Goal: Check status: Check status

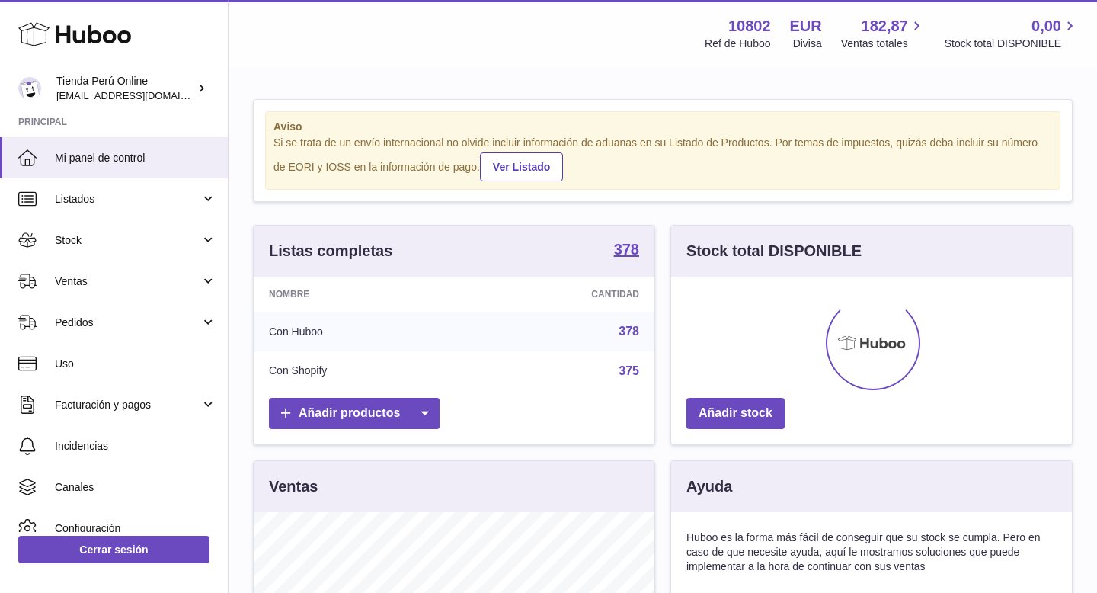
scroll to position [238, 401]
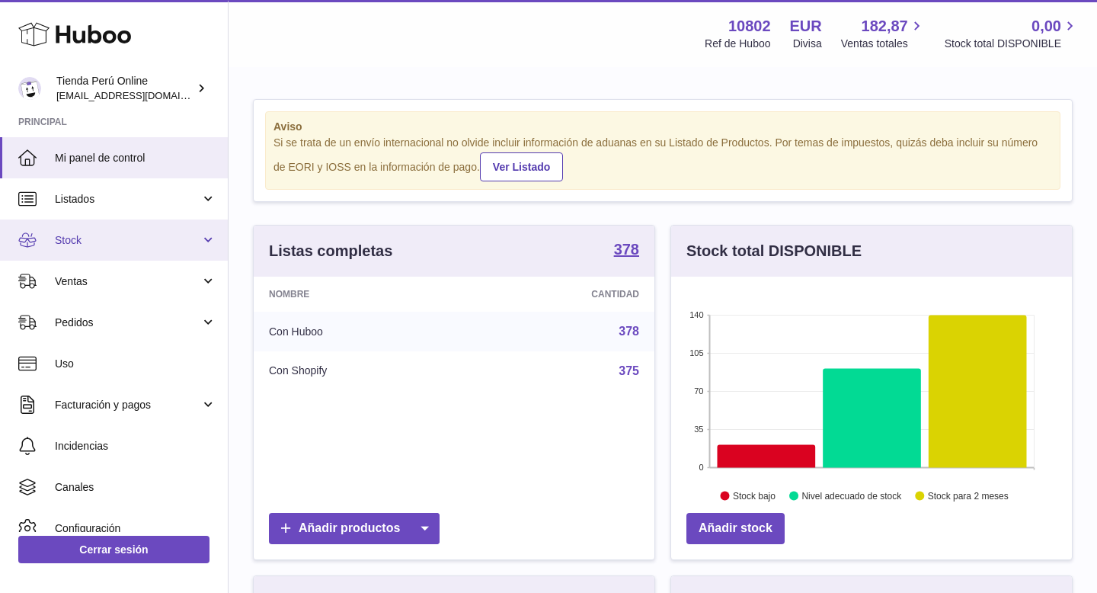
click at [129, 243] on span "Stock" at bounding box center [127, 240] width 145 height 14
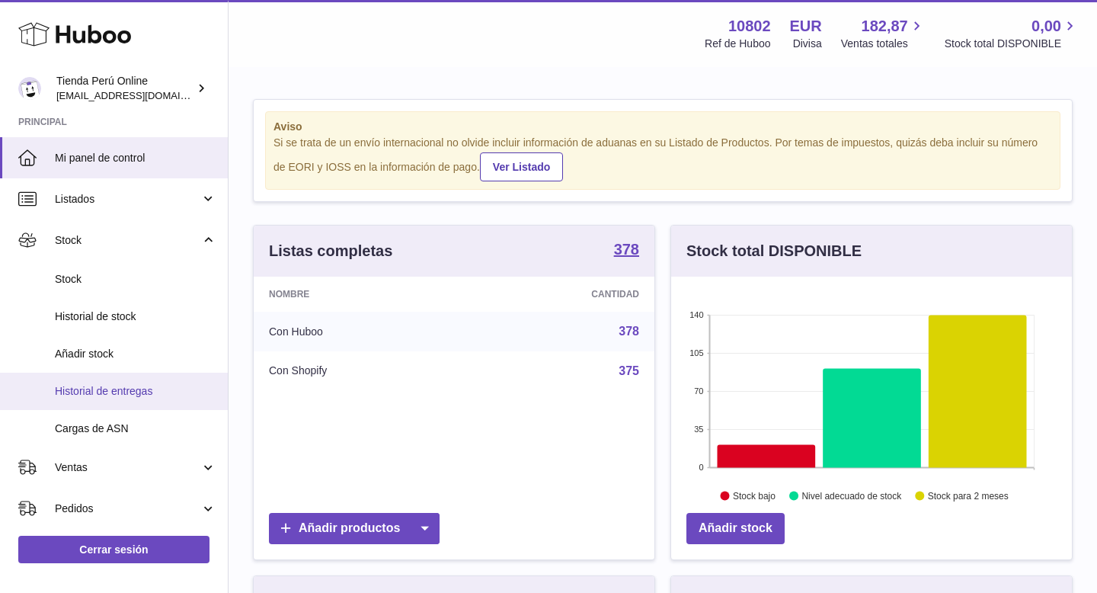
click at [138, 394] on span "Historial de entregas" at bounding box center [135, 391] width 161 height 14
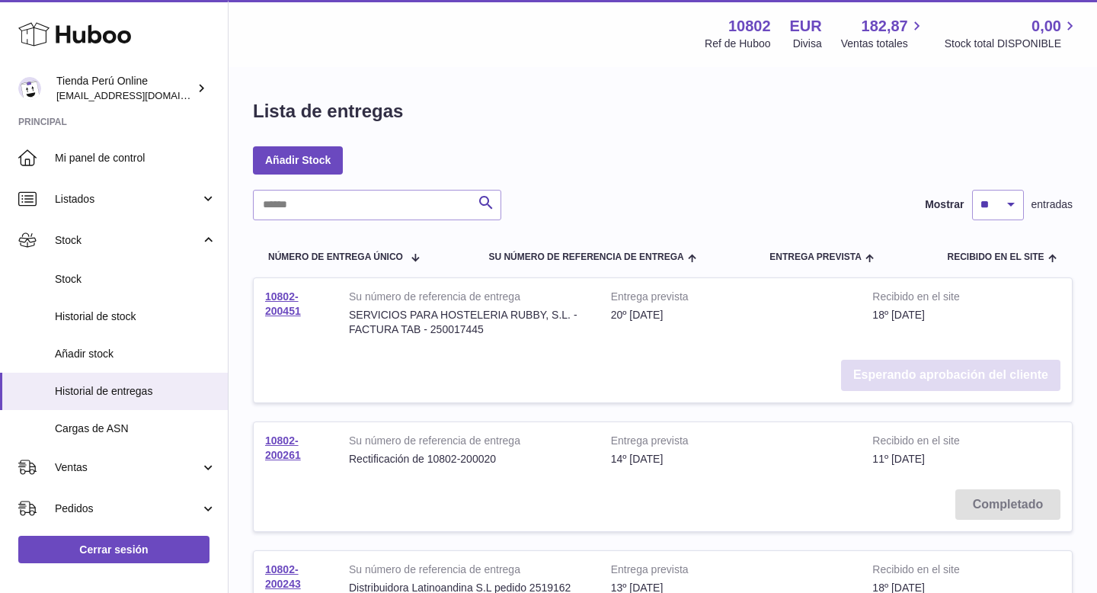
click at [930, 377] on link "Esperando aprobación del cliente" at bounding box center [950, 374] width 219 height 31
click at [892, 379] on link "Esperando aprobación del cliente" at bounding box center [950, 374] width 219 height 31
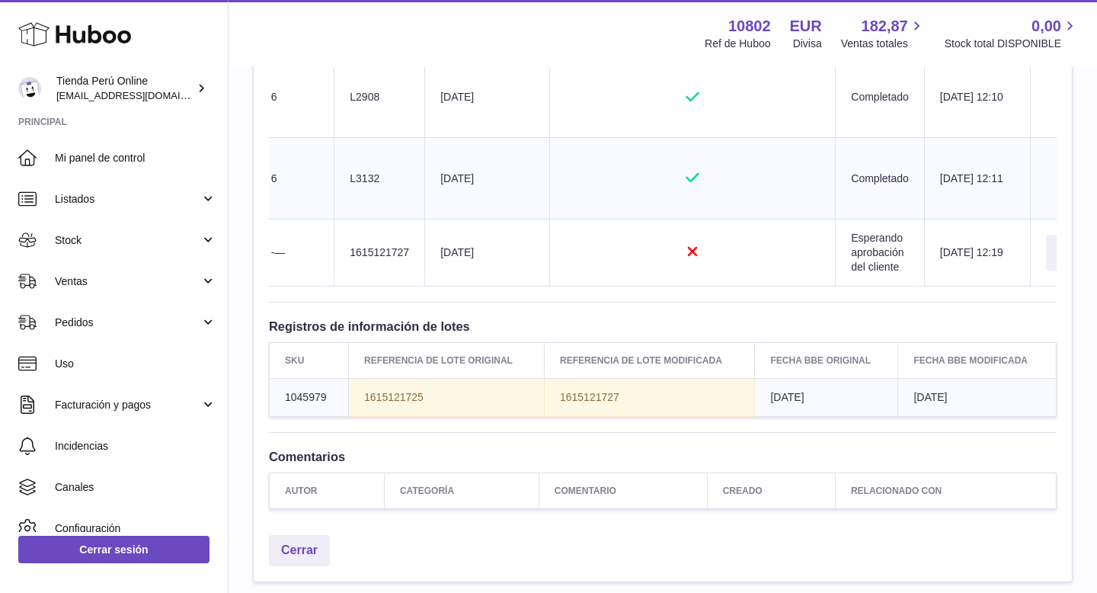
scroll to position [0, 445]
click at [1047, 270] on button "Aprobar" at bounding box center [1083, 253] width 72 height 36
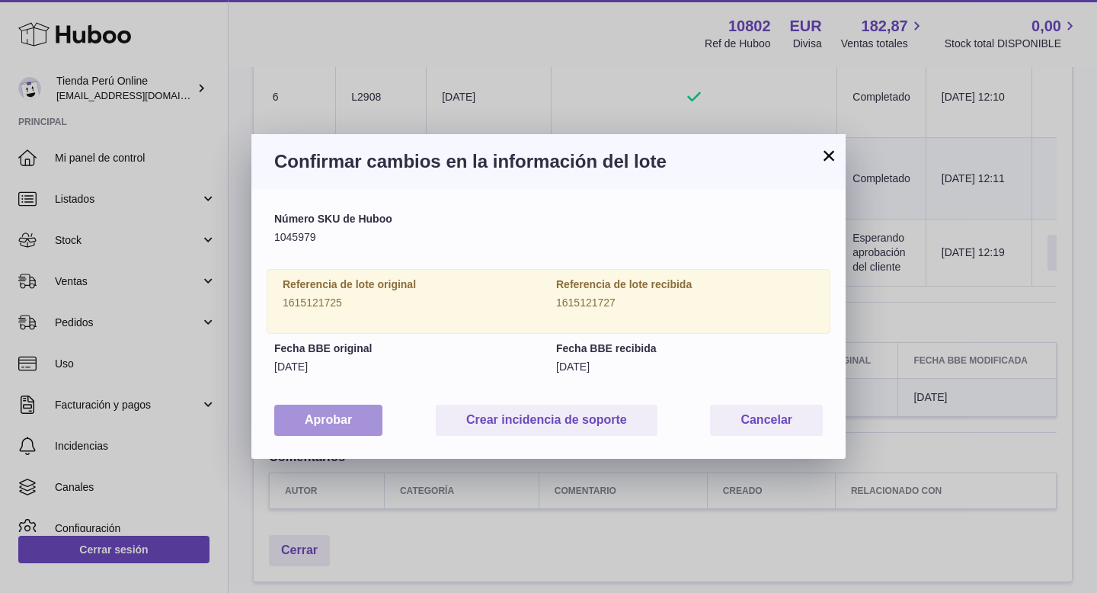
click at [340, 417] on button "Aprobar" at bounding box center [328, 419] width 108 height 31
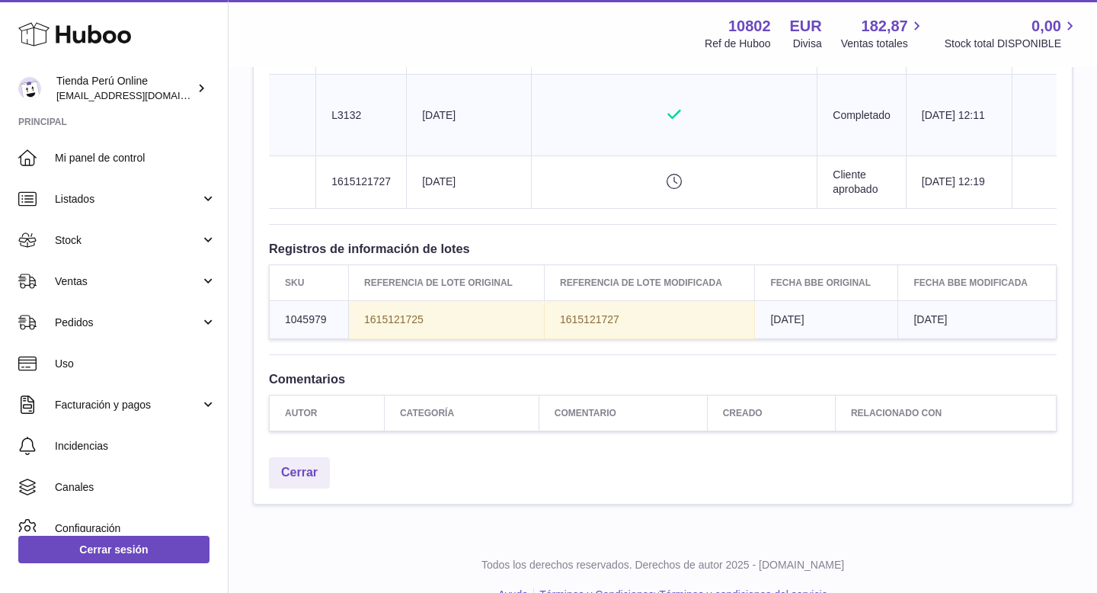
scroll to position [0, 464]
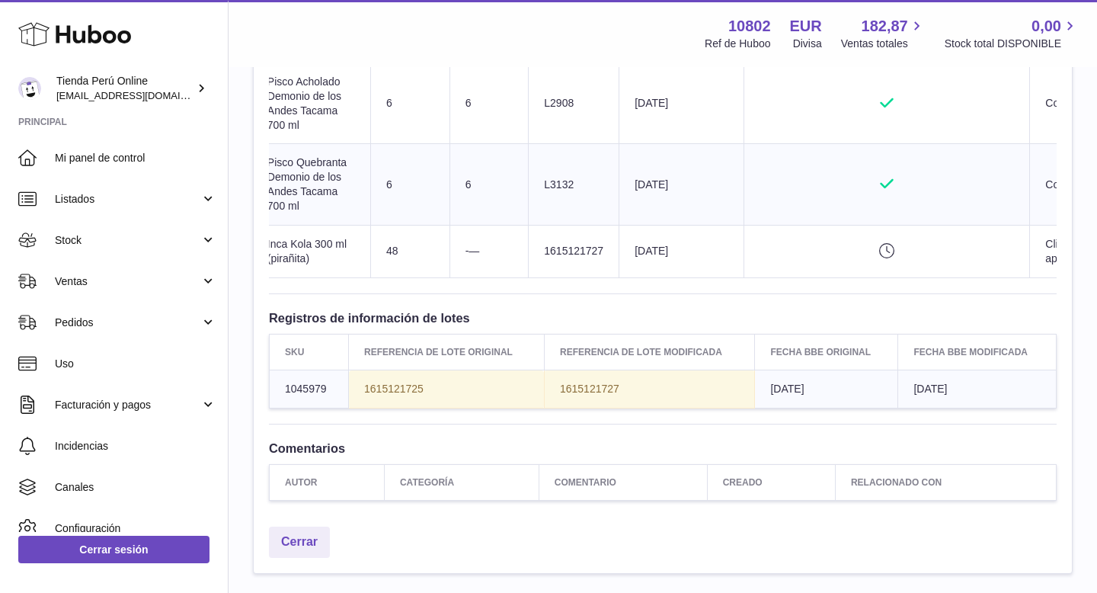
scroll to position [867, 0]
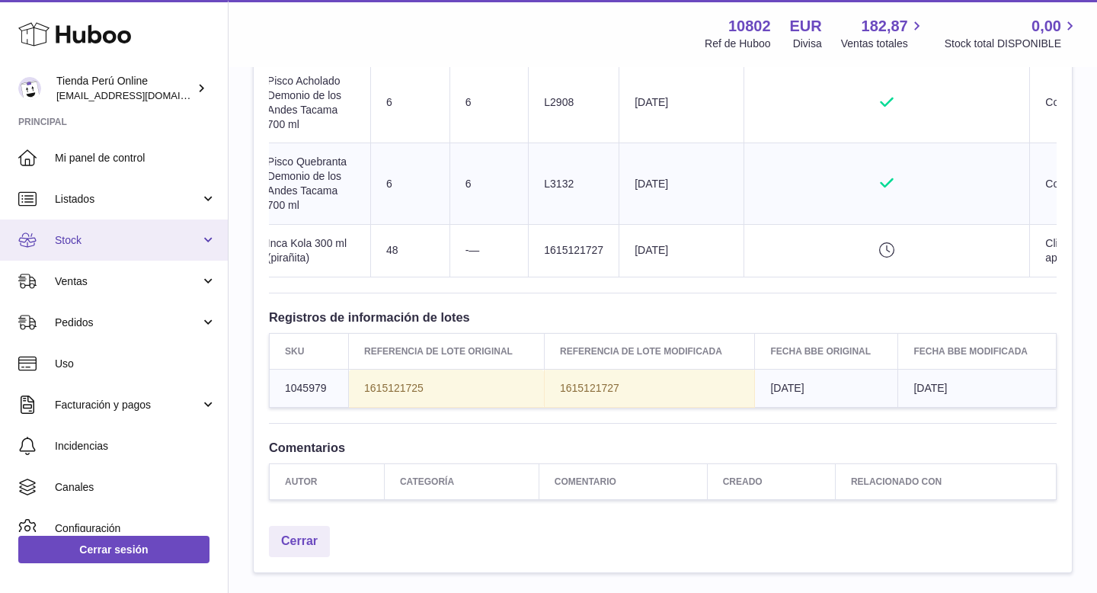
click at [111, 241] on span "Stock" at bounding box center [127, 240] width 145 height 14
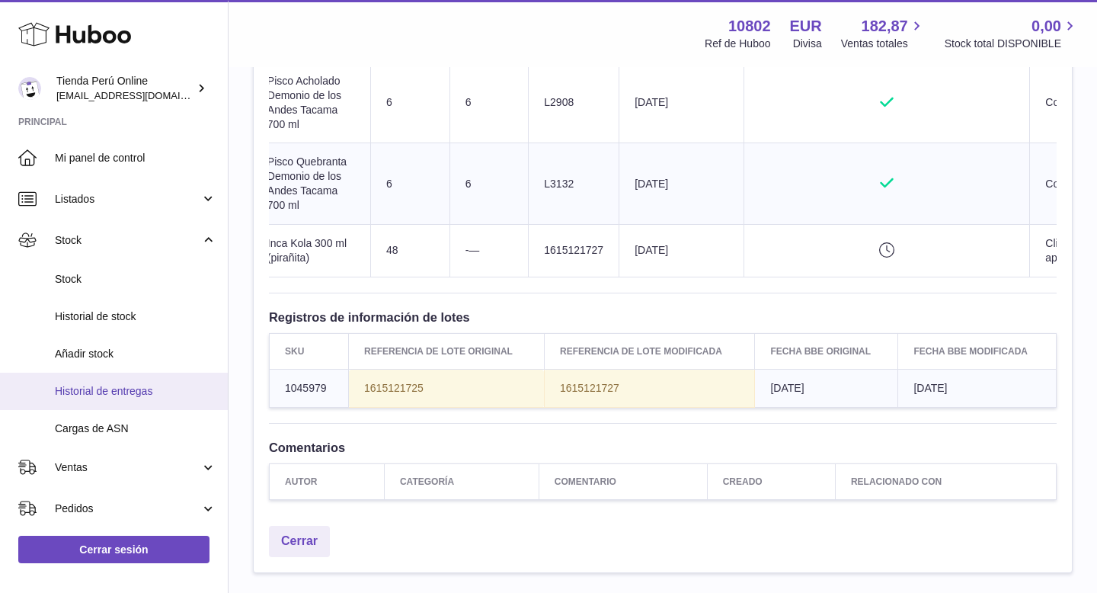
click at [141, 394] on span "Historial de entregas" at bounding box center [135, 391] width 161 height 14
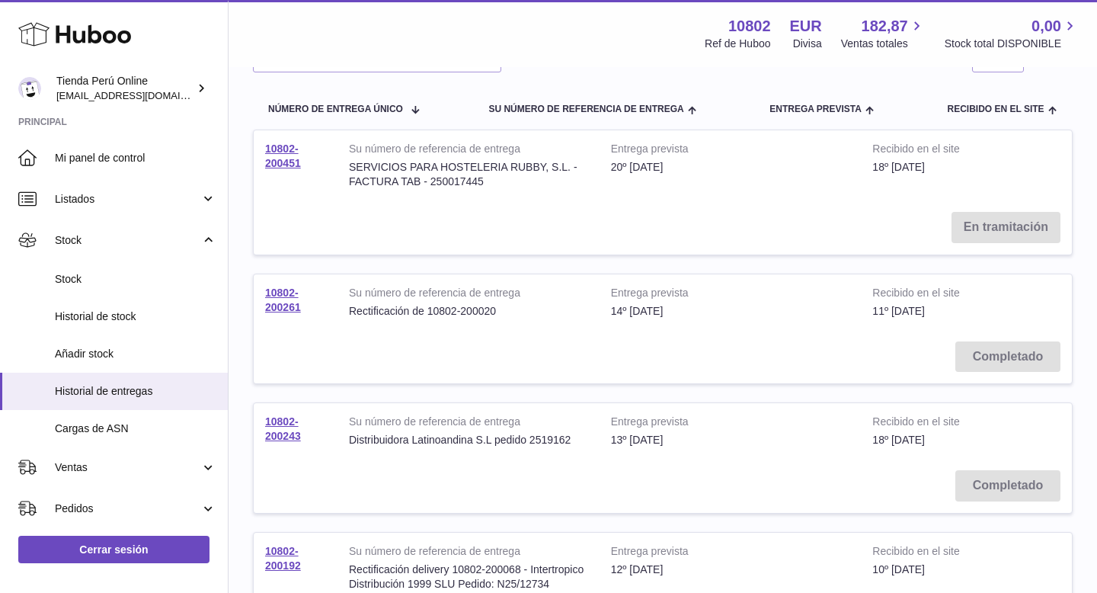
scroll to position [149, 0]
click at [1020, 484] on td "Completado" at bounding box center [663, 485] width 818 height 54
click at [280, 429] on link "10802-200243" at bounding box center [283, 427] width 36 height 27
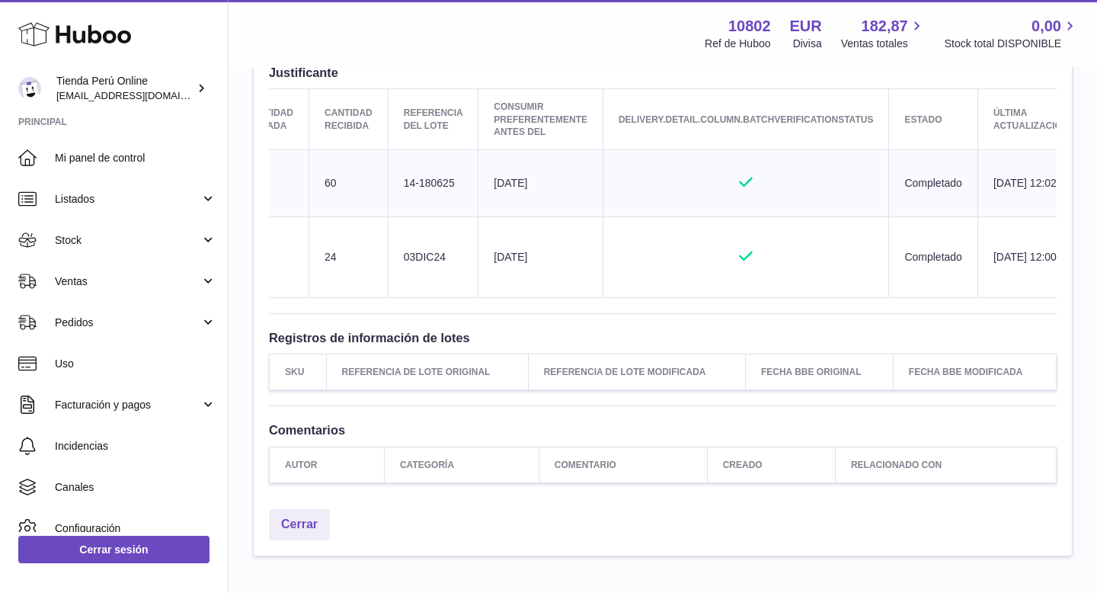
scroll to position [0, 348]
